Goal: Task Accomplishment & Management: Manage account settings

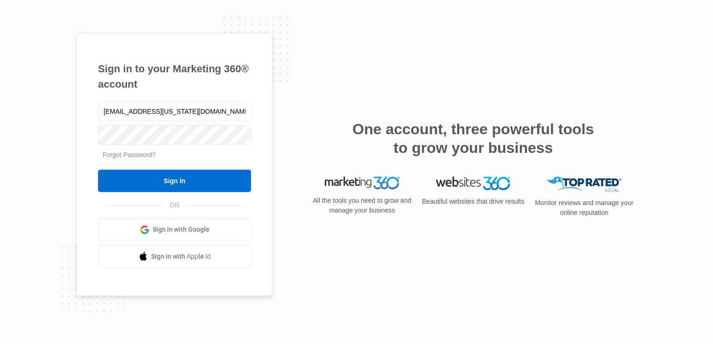
drag, startPoint x: 237, startPoint y: 110, endPoint x: 14, endPoint y: 102, distance: 223.6
click at [15, 104] on div "Sign in to your Marketing 360® account deerfield.florida@drgsweightloss.com For…" at bounding box center [356, 172] width 713 height 344
type input "Plantation.Florida@drgsweightloss.com"
click at [52, 127] on div "Sign in to your Marketing 360® account Plantation.Florida@drgsweightloss.com Fo…" at bounding box center [356, 172] width 713 height 344
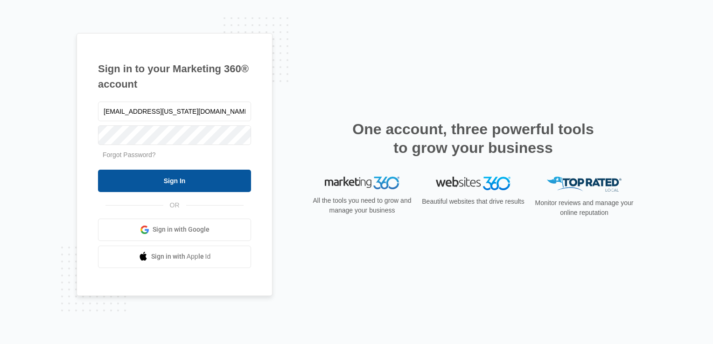
click at [159, 176] on input "Sign In" at bounding box center [174, 181] width 153 height 22
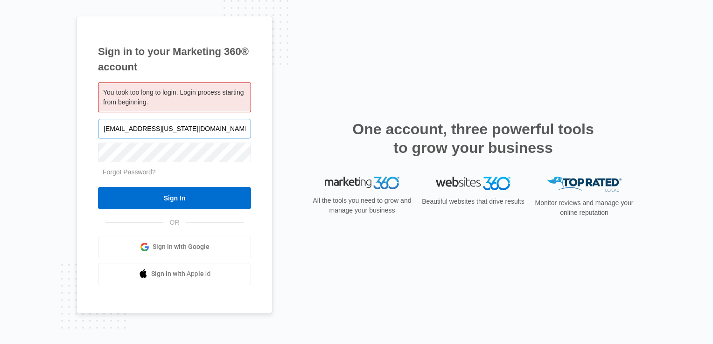
click at [211, 126] on input "[EMAIL_ADDRESS][US_STATE][DOMAIN_NAME]" at bounding box center [174, 129] width 153 height 20
type input "[EMAIL_ADDRESS][US_STATE][DOMAIN_NAME]"
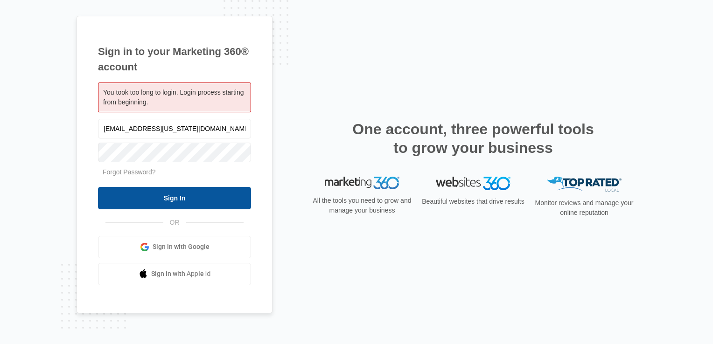
click at [188, 198] on input "Sign In" at bounding box center [174, 198] width 153 height 22
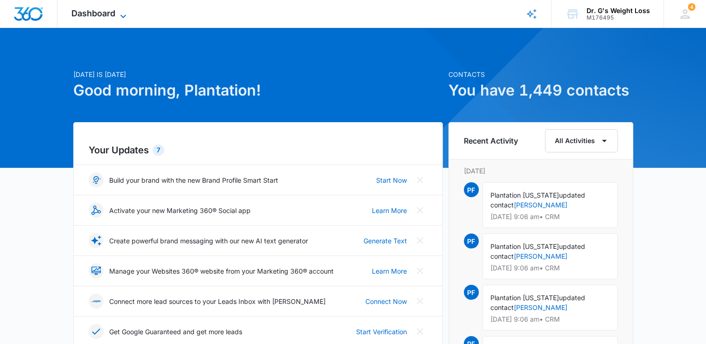
click at [93, 13] on span "Dashboard" at bounding box center [93, 13] width 44 height 10
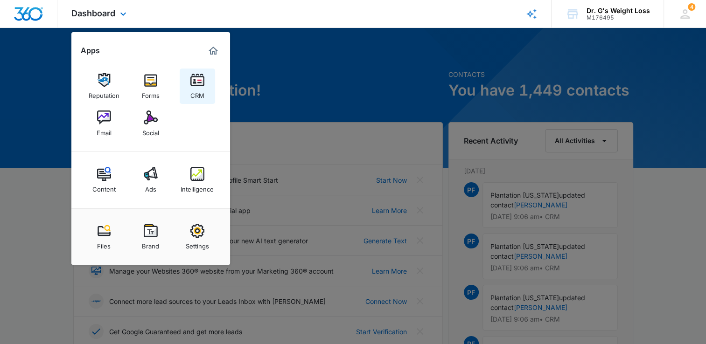
click at [195, 84] on img at bounding box center [197, 80] width 14 height 14
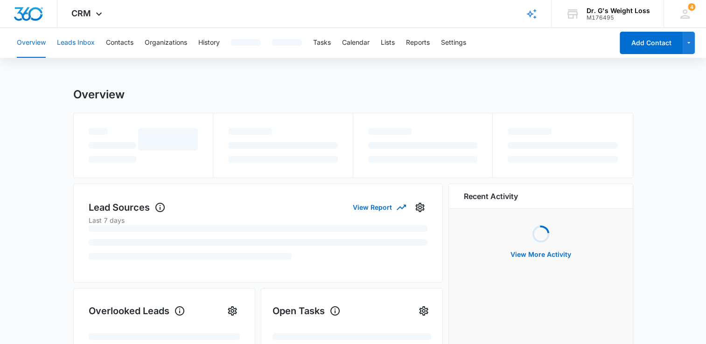
click at [79, 43] on button "Leads Inbox" at bounding box center [76, 43] width 38 height 30
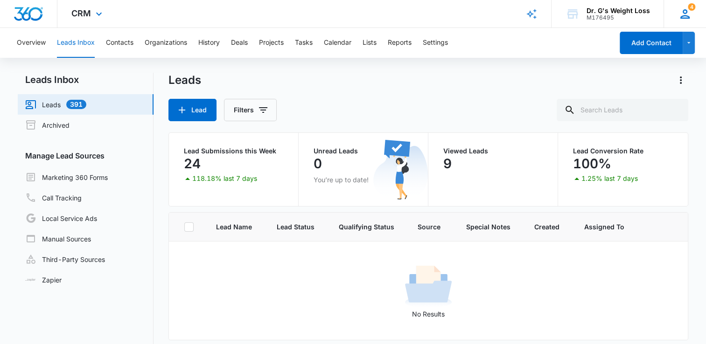
click at [686, 14] on icon at bounding box center [685, 14] width 14 height 14
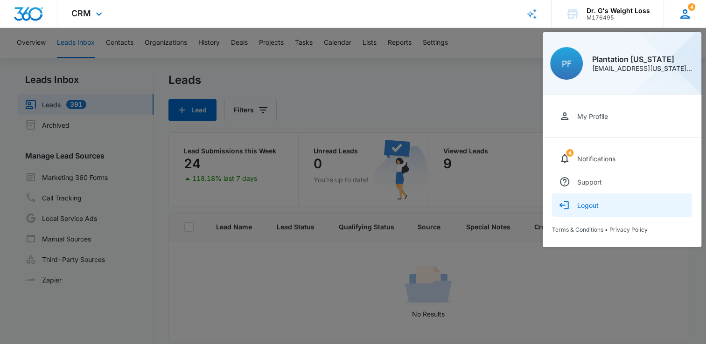
click at [587, 206] on div "Logout" at bounding box center [587, 206] width 21 height 8
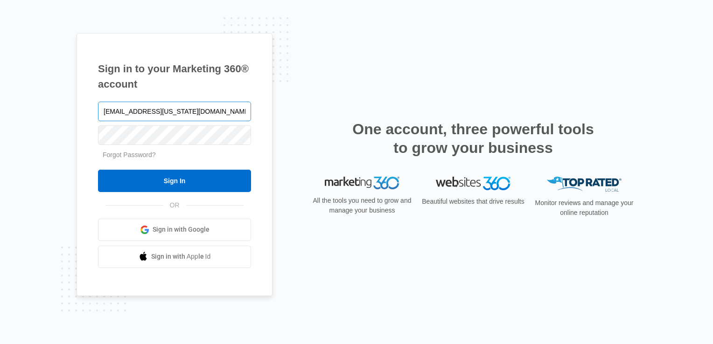
click at [182, 116] on input "[EMAIL_ADDRESS][US_STATE][DOMAIN_NAME]" at bounding box center [174, 112] width 153 height 20
type input "[EMAIL_ADDRESS][US_STATE][DOMAIN_NAME]"
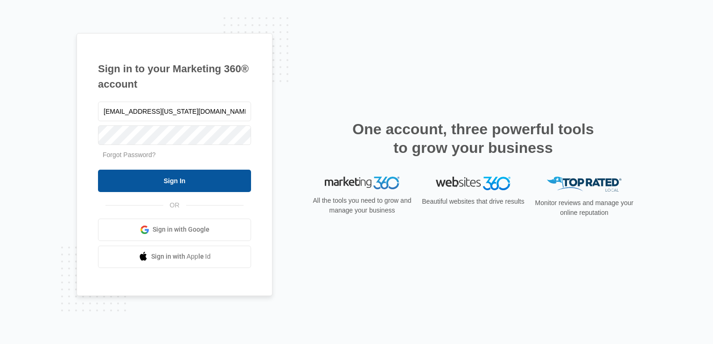
click at [168, 178] on input "Sign In" at bounding box center [174, 181] width 153 height 22
